Goal: Task Accomplishment & Management: Manage account settings

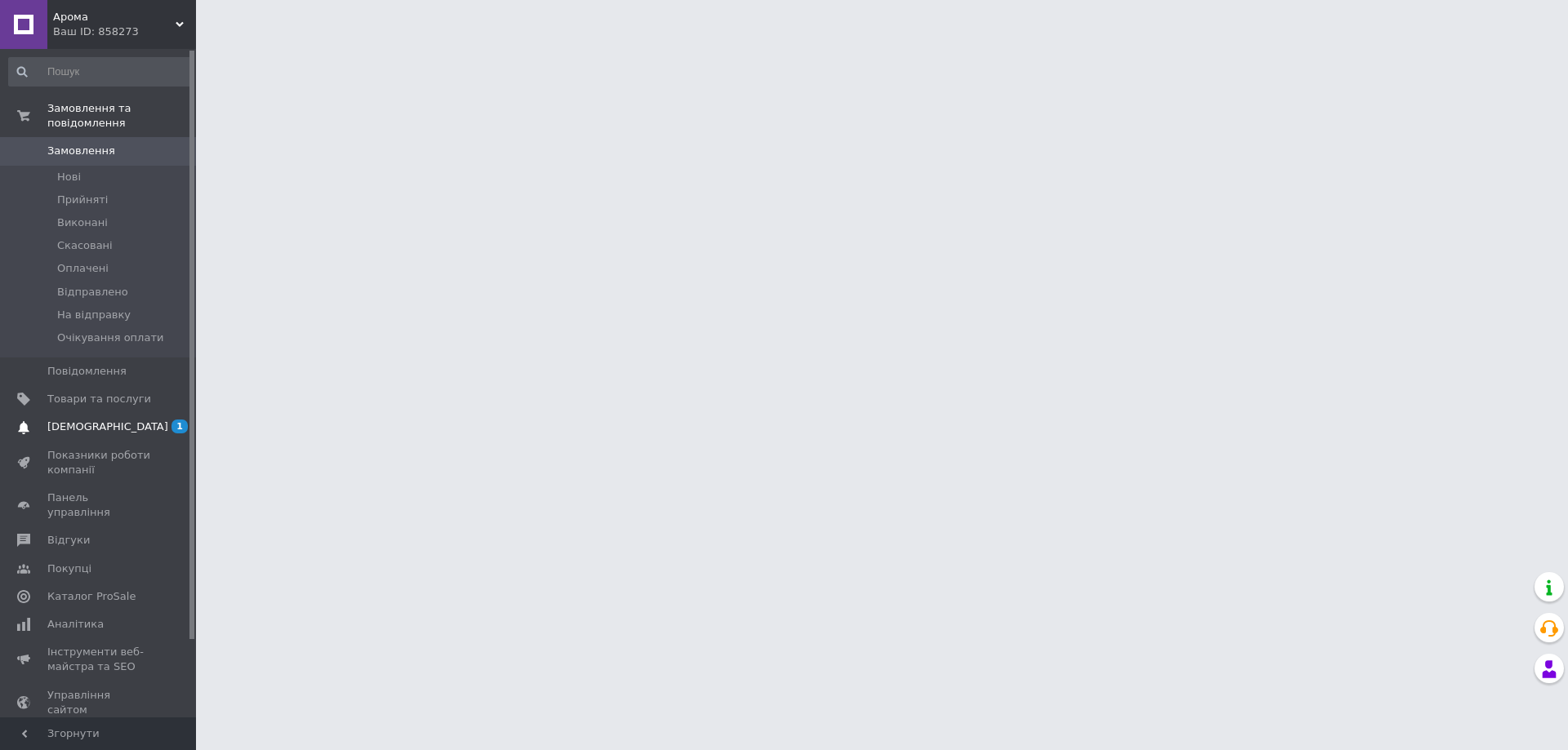
click at [107, 419] on span "[DEMOGRAPHIC_DATA]" at bounding box center [99, 426] width 103 height 15
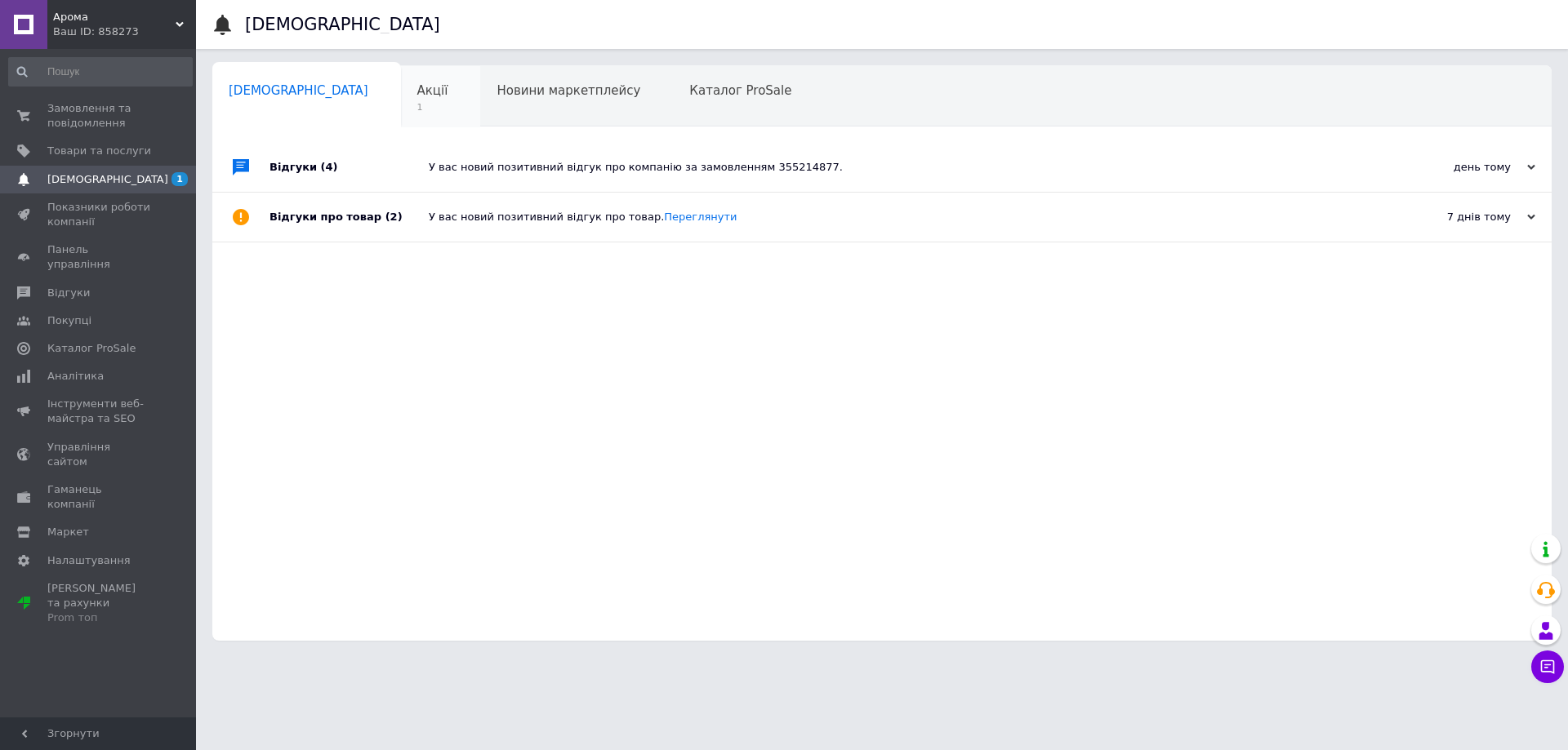
click at [417, 95] on span "Акції" at bounding box center [432, 90] width 31 height 15
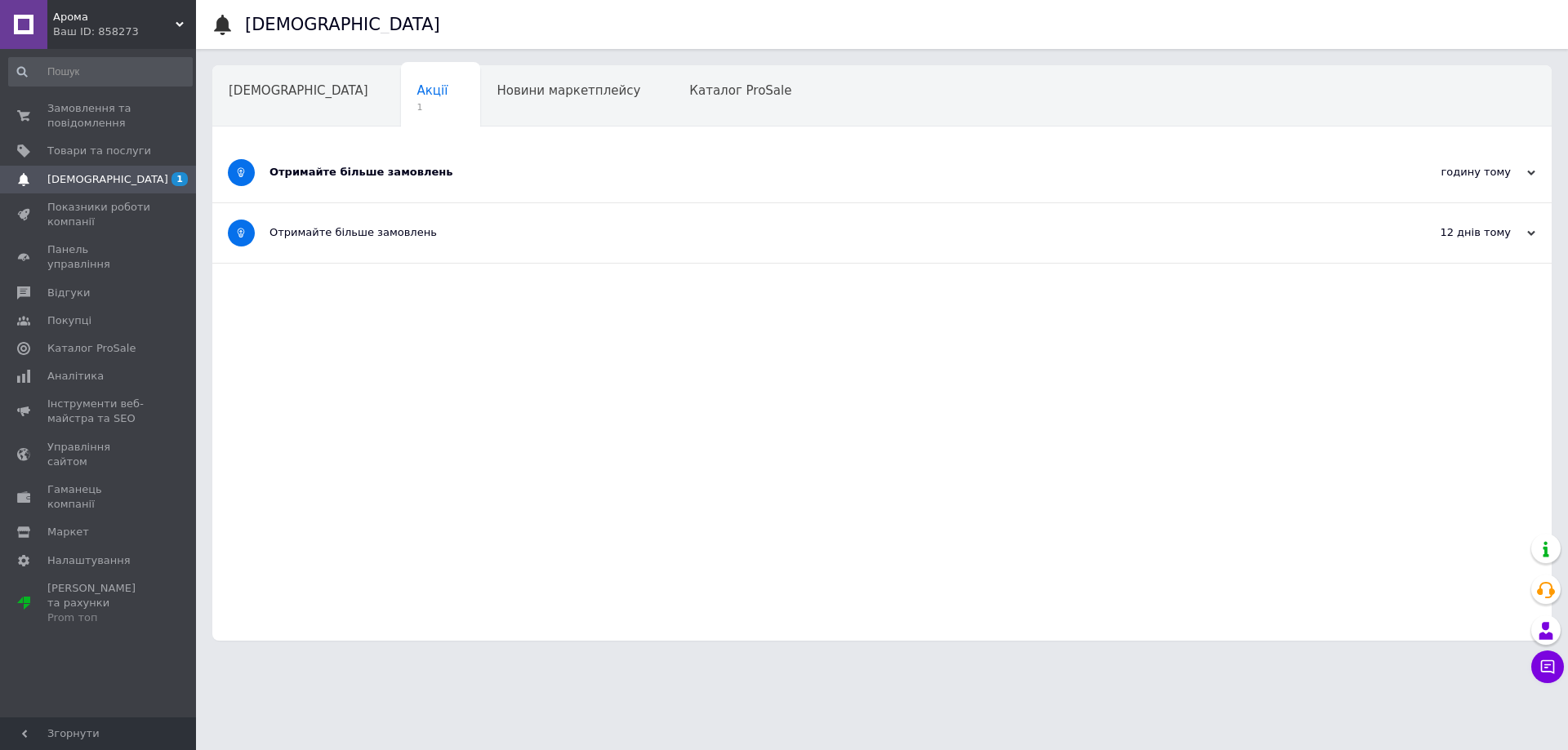
click at [366, 170] on div "Отримайте більше замовлень" at bounding box center [821, 171] width 1103 height 15
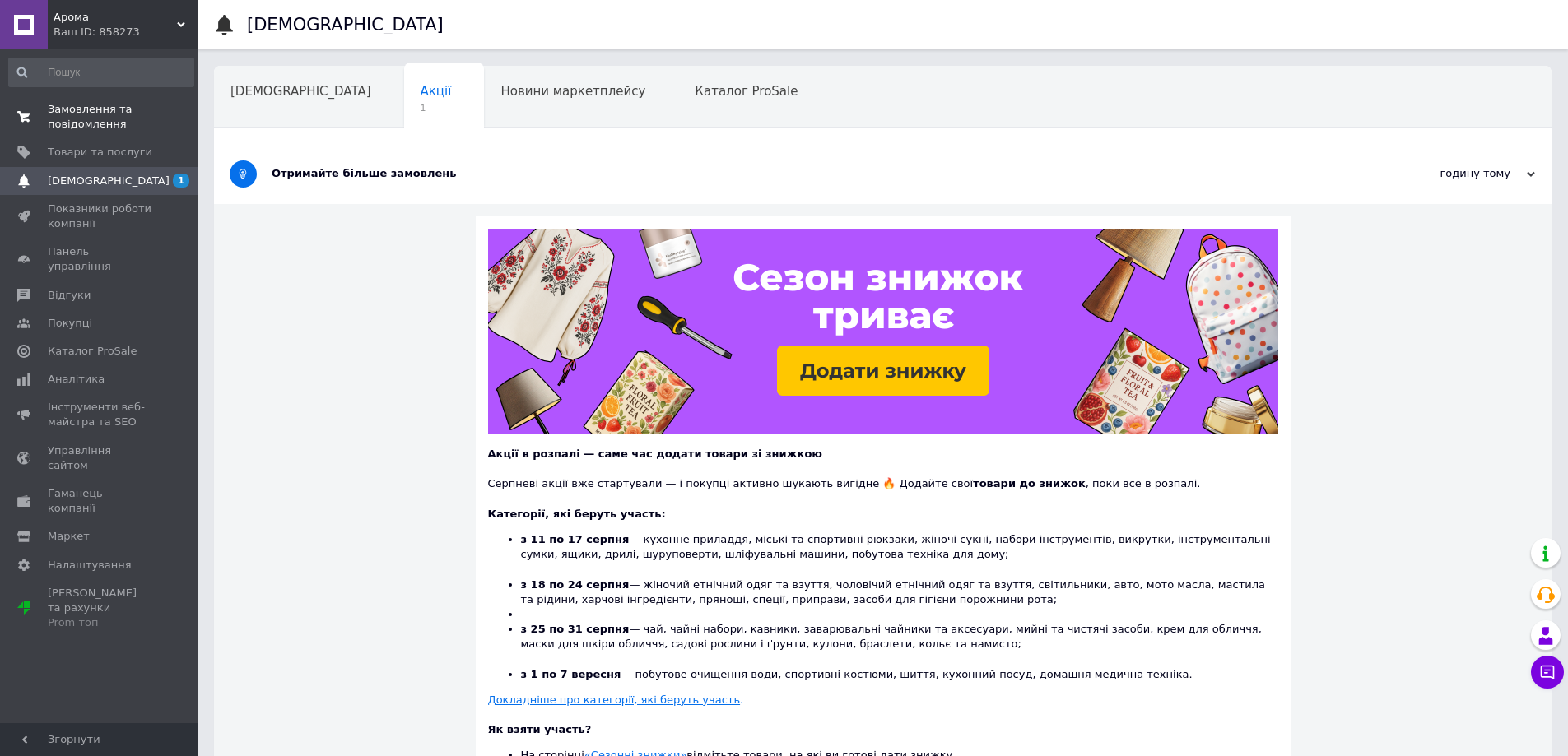
click at [61, 105] on span "Замовлення та повідомлення" at bounding box center [100, 117] width 104 height 30
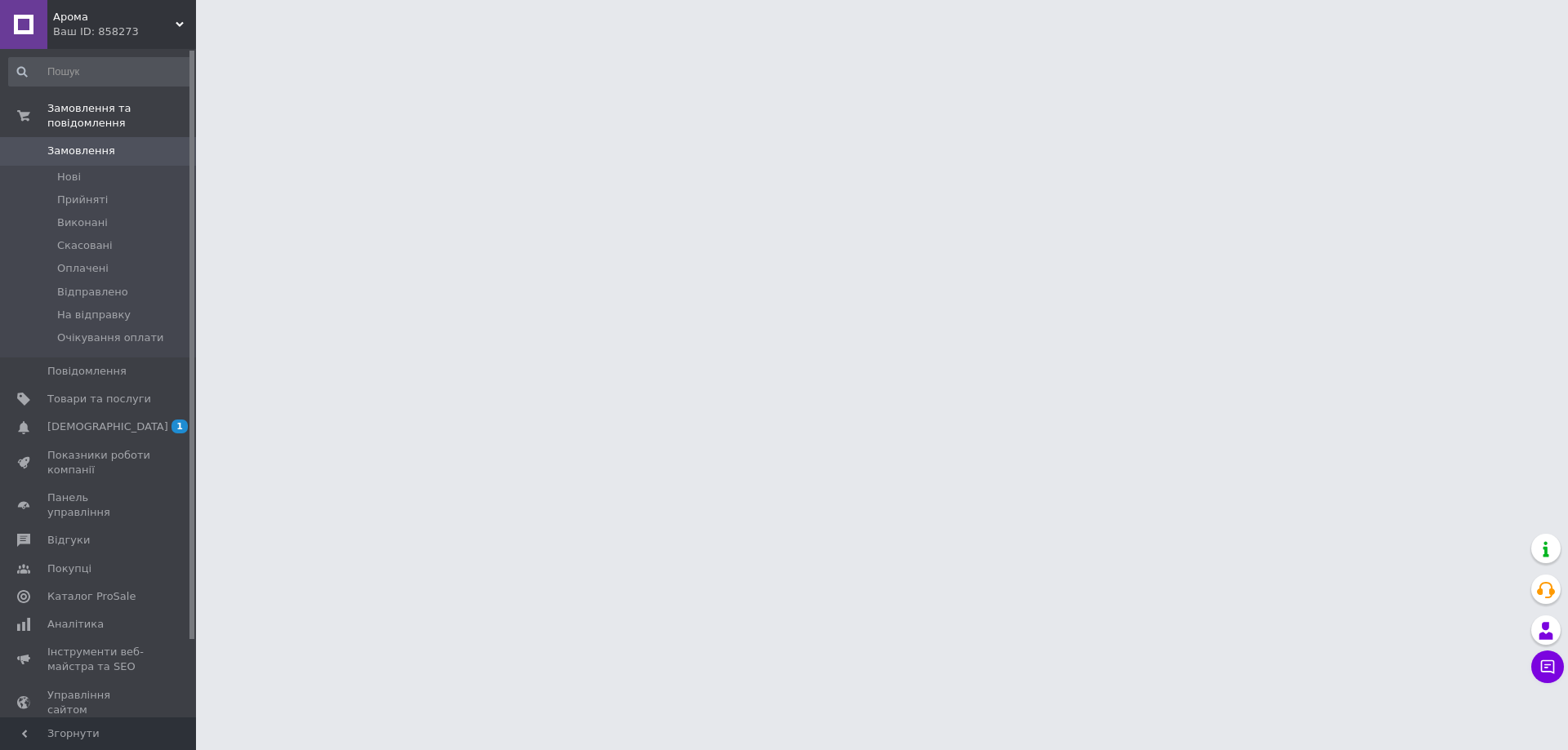
click at [76, 419] on span "[DEMOGRAPHIC_DATA]" at bounding box center [108, 426] width 121 height 15
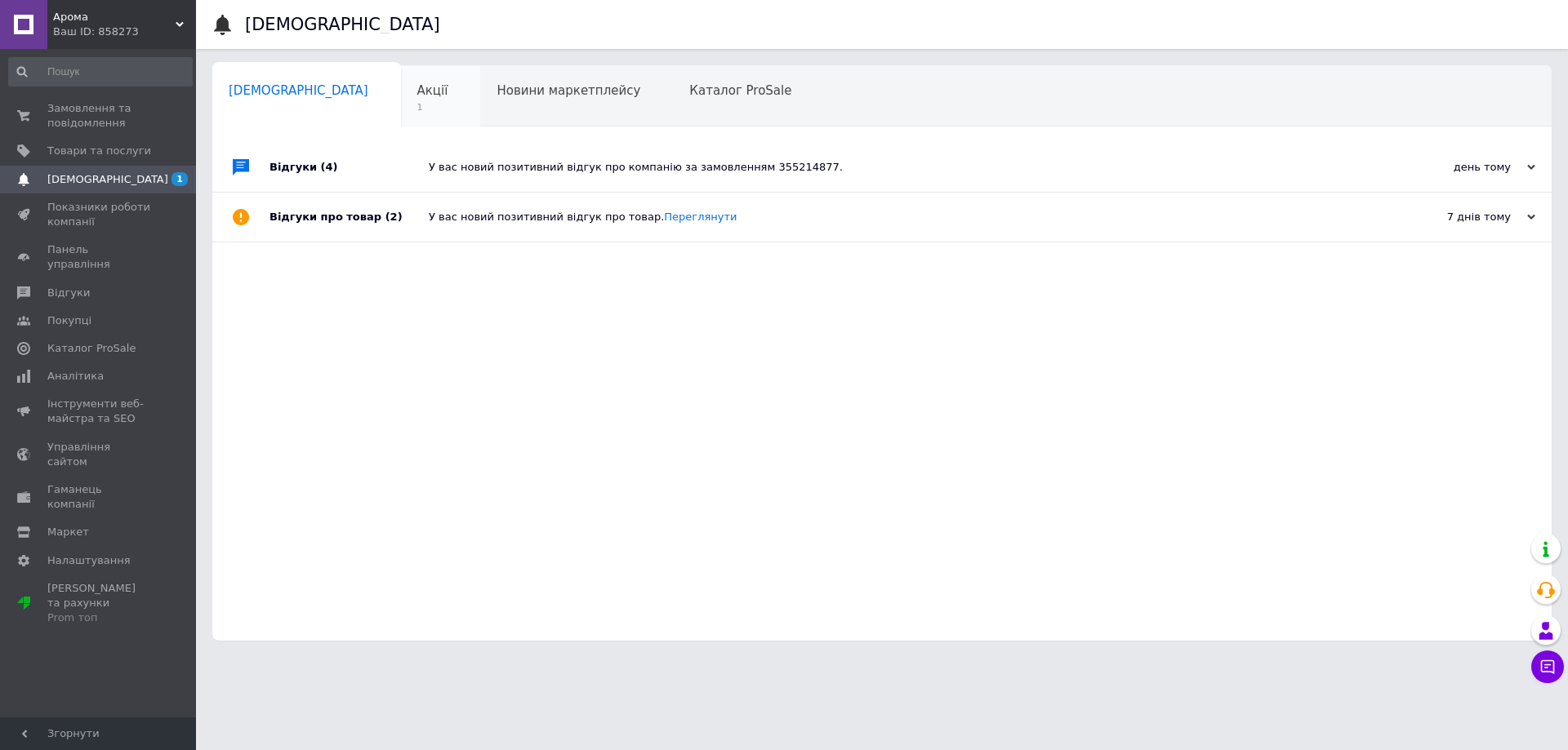
click at [401, 75] on div "Акції 1" at bounding box center [440, 97] width 80 height 62
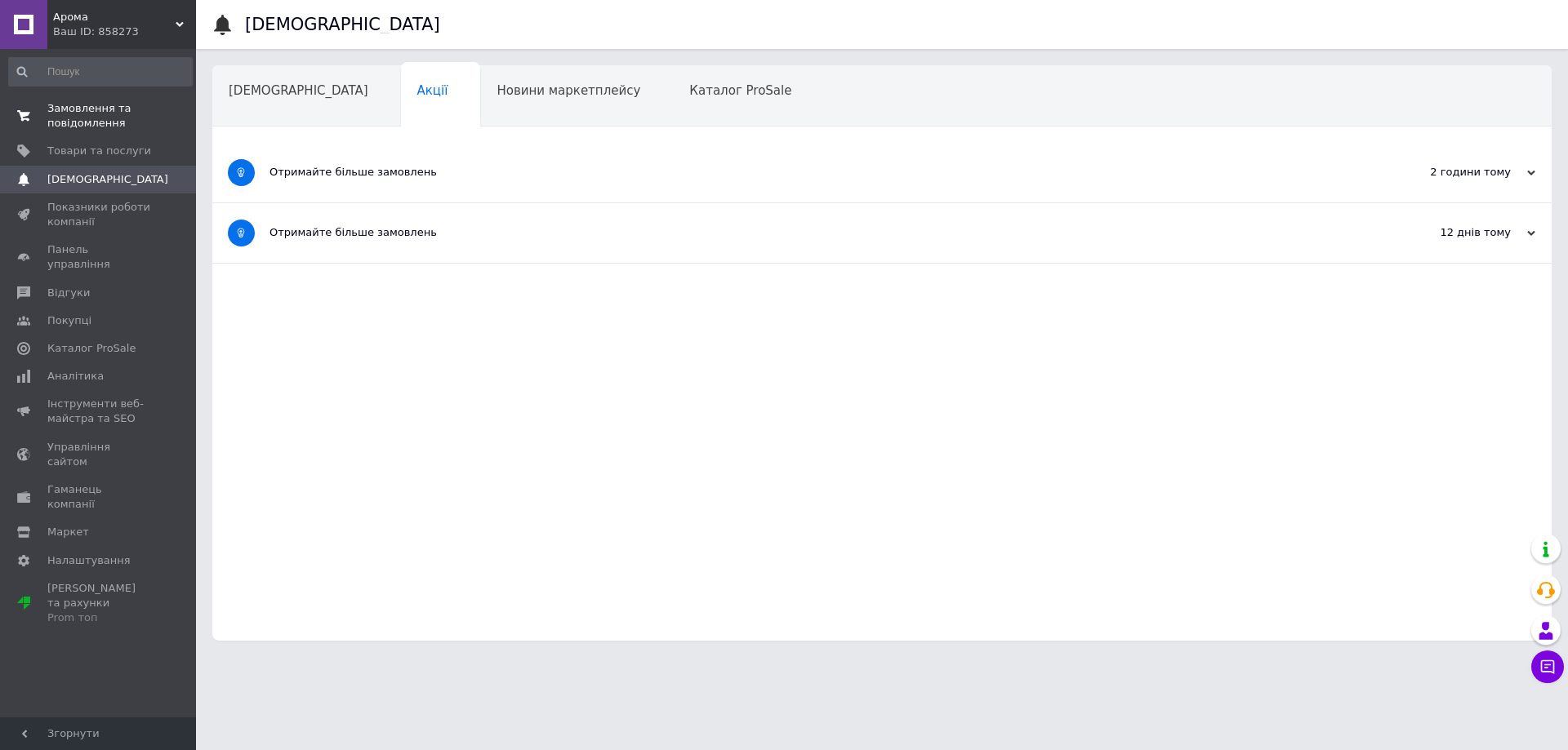
click at [90, 117] on span "Замовлення та повідомлення" at bounding box center [99, 116] width 103 height 29
